Goal: Transaction & Acquisition: Subscribe to service/newsletter

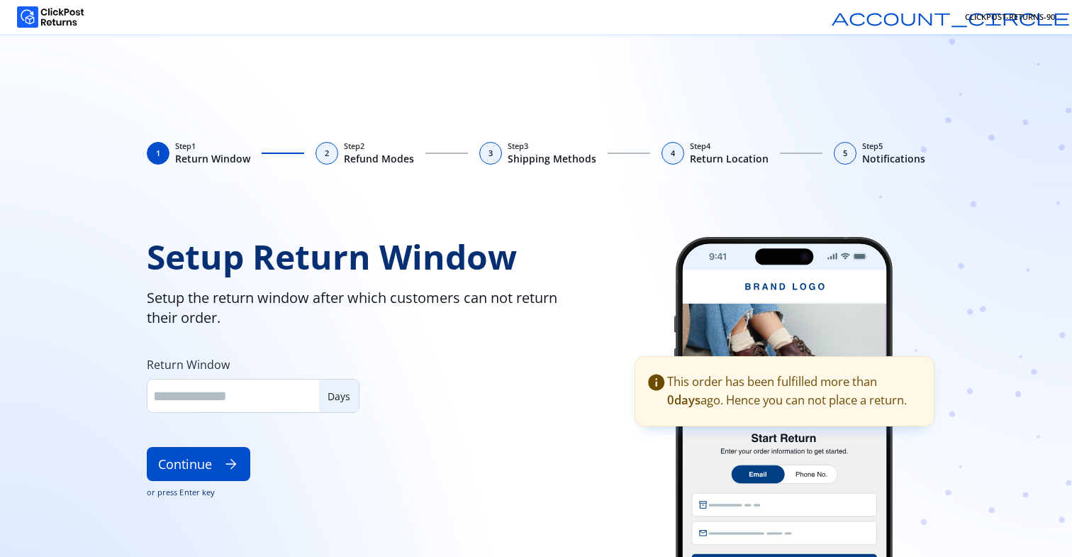
type input "**"
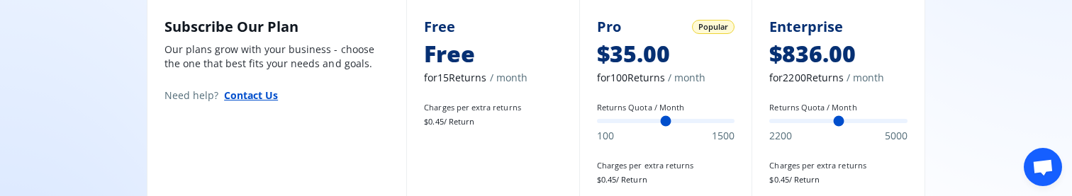
scroll to position [797, 0]
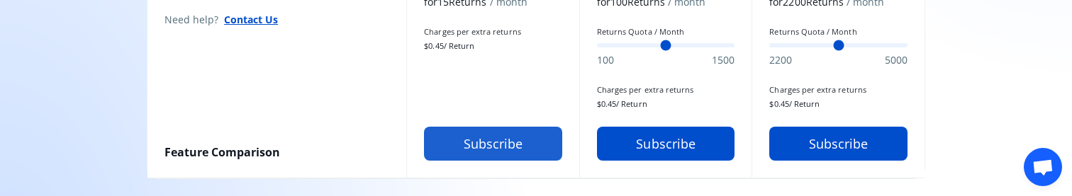
click at [467, 138] on button "Subscribe" at bounding box center [493, 144] width 138 height 34
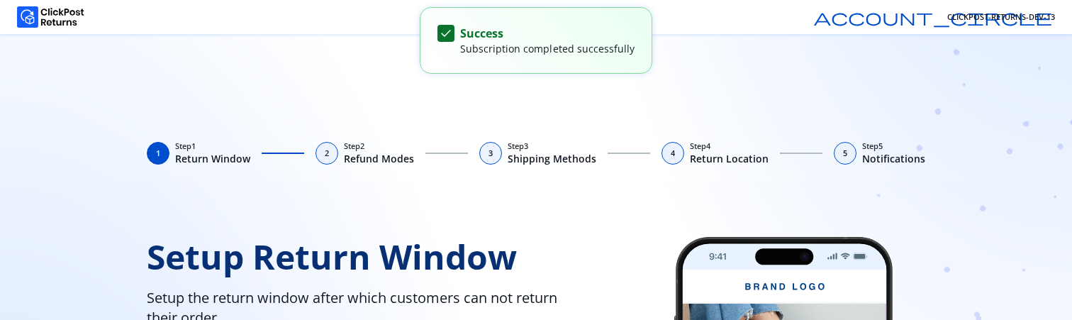
type input "**"
